Goal: Go to known website: Go to known website

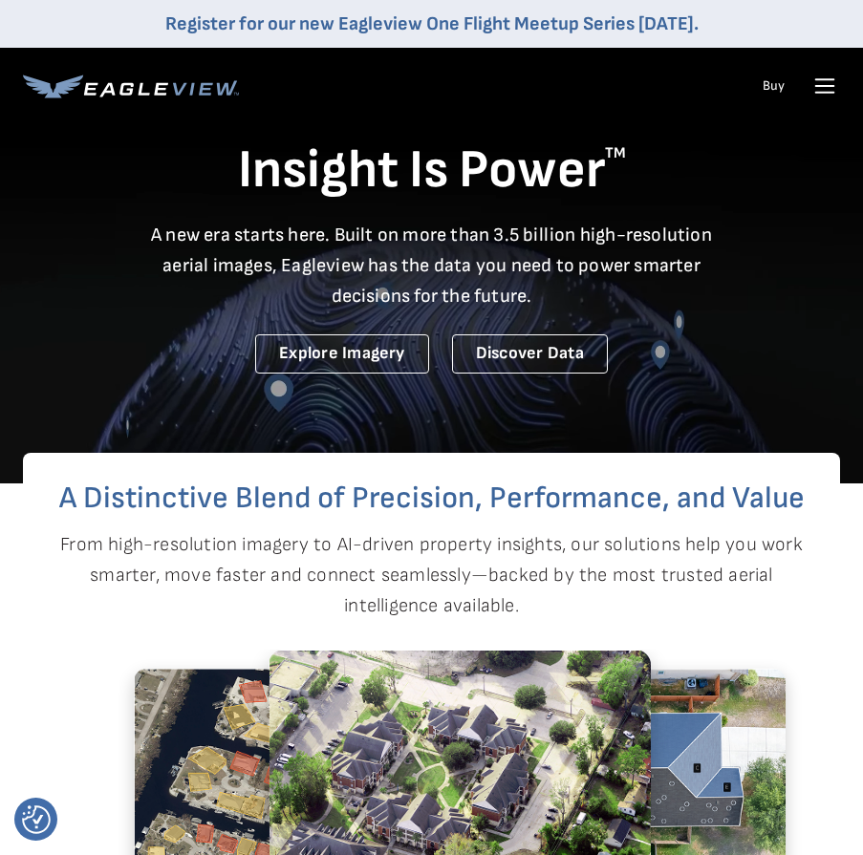
click at [831, 86] on icon at bounding box center [825, 86] width 18 height 0
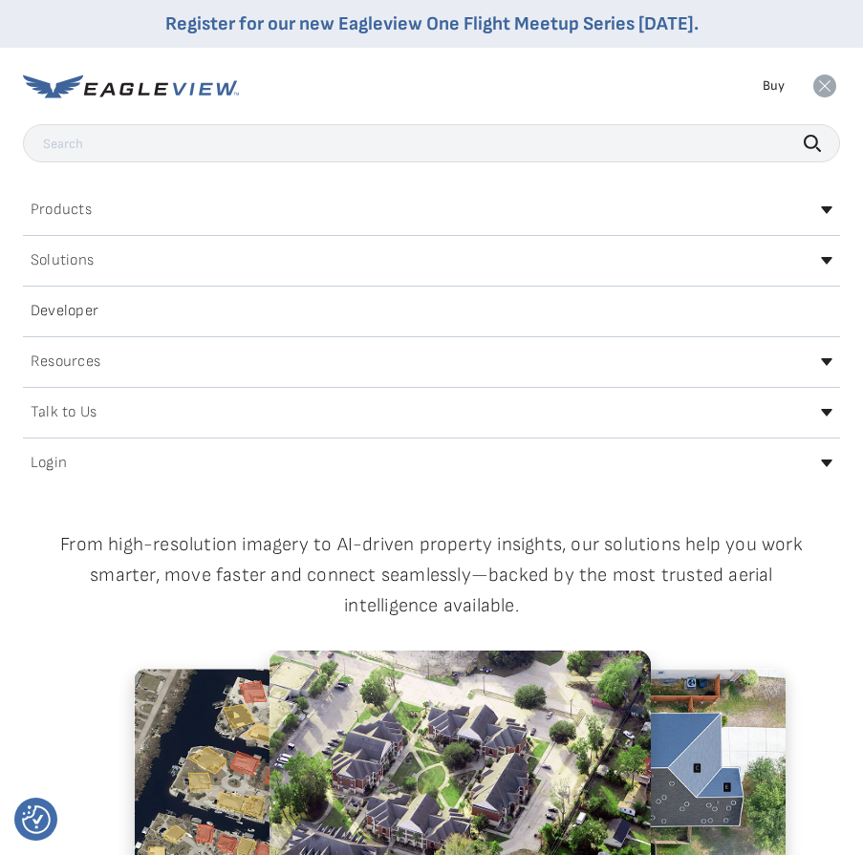
click at [455, 468] on div "Login" at bounding box center [431, 463] width 817 height 31
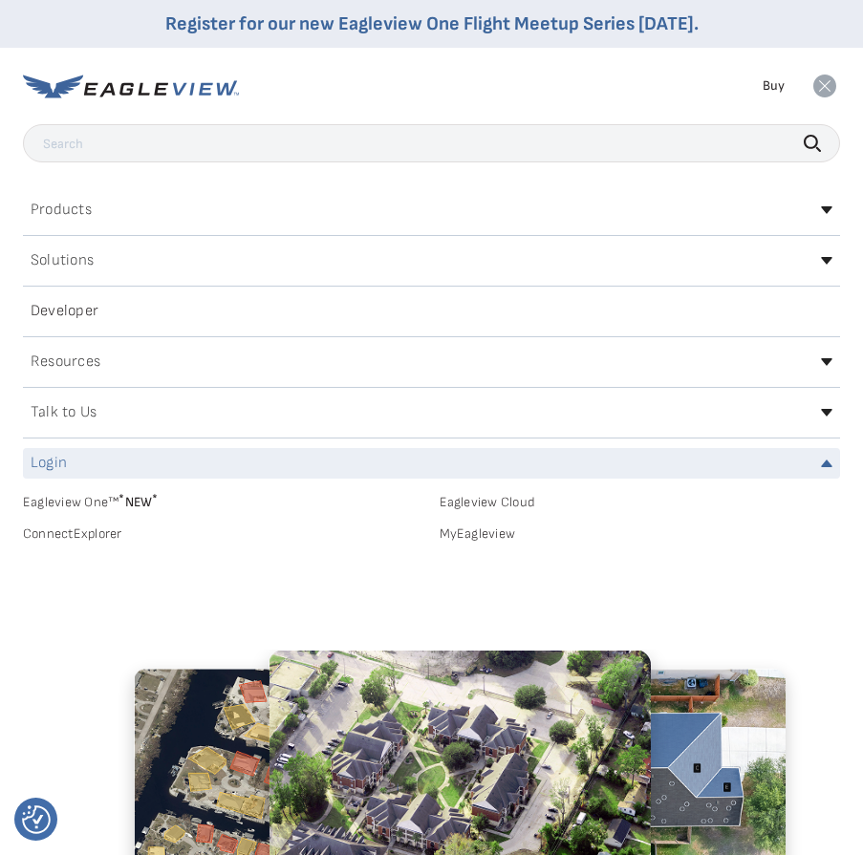
click at [176, 477] on div "Login" at bounding box center [431, 463] width 817 height 31
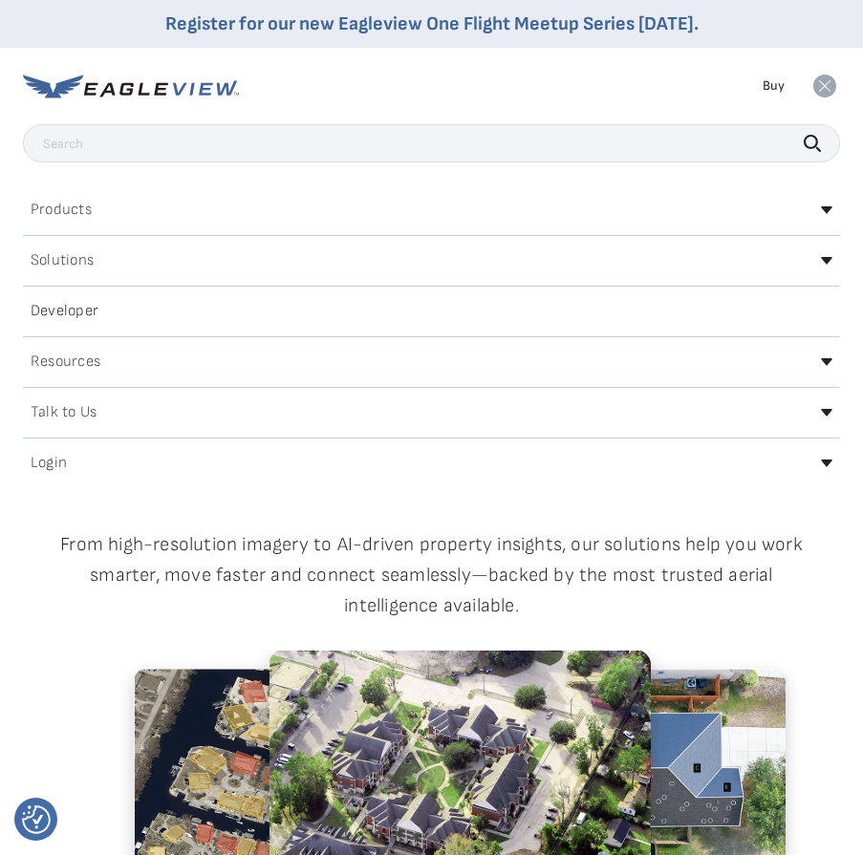
click at [176, 477] on div "Login" at bounding box center [431, 463] width 817 height 31
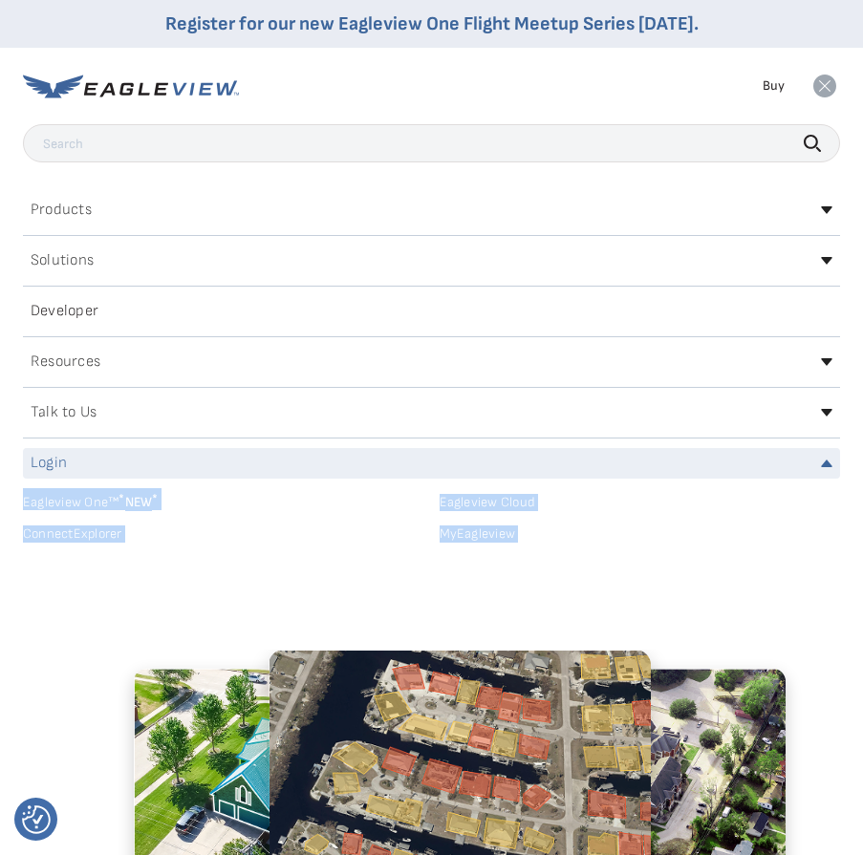
click at [467, 531] on link "MyEagleview" at bounding box center [640, 534] width 401 height 17
